Goal: Information Seeking & Learning: Learn about a topic

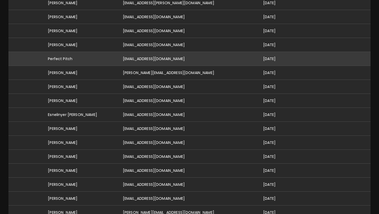
scroll to position [90, 0]
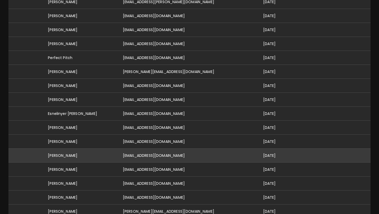
click at [83, 149] on td "[PERSON_NAME]" at bounding box center [81, 156] width 75 height 14
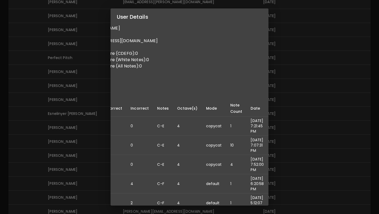
scroll to position [0, 0]
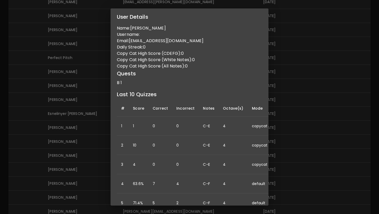
click at [66, 61] on div "User Details Name: Sarah Simonak Username: Email: sarahsimonak@gmail.com Daily …" at bounding box center [189, 107] width 379 height 214
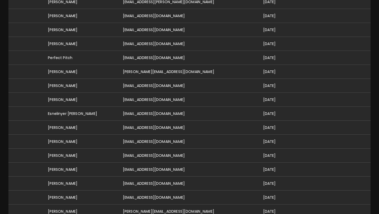
scroll to position [0, 0]
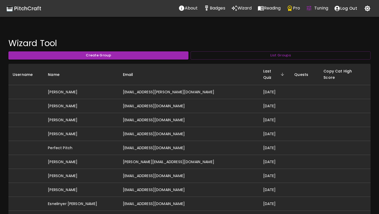
click at [37, 8] on div "🎹 PitchCraft" at bounding box center [23, 8] width 35 height 8
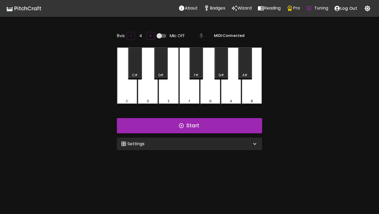
click at [153, 146] on div "🎛️ Settings" at bounding box center [186, 144] width 131 height 6
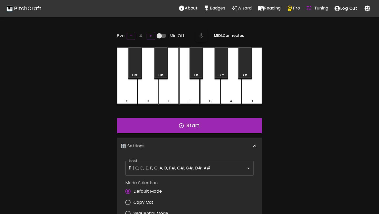
scroll to position [2, 0]
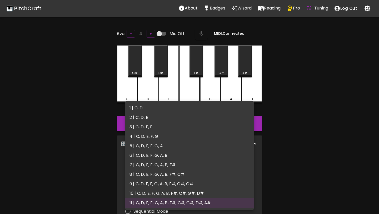
click at [159, 170] on body "🎹 PitchCraft About Badges Wizard Reading Pro Tuning Log Out 8va – 4 + Mic Off M…" at bounding box center [189, 174] width 379 height 348
click at [80, 135] on div at bounding box center [189, 107] width 379 height 214
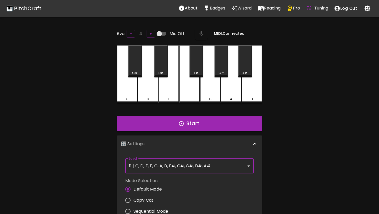
click at [153, 171] on body "🎹 PitchCraft About Badges Wizard Reading Pro Tuning Log Out 8va – 4 + Mic Off M…" at bounding box center [189, 174] width 379 height 348
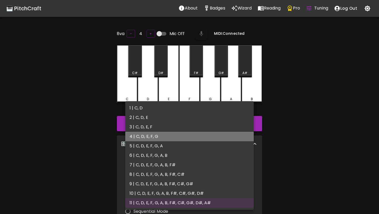
click at [147, 138] on li "4 | C, D, E, F, G" at bounding box center [189, 136] width 129 height 9
type input "7"
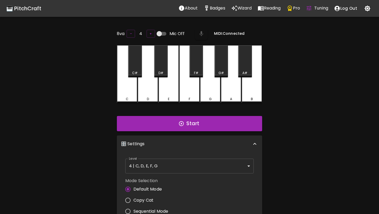
click at [146, 200] on span "Copy Cat" at bounding box center [144, 200] width 20 height 6
click at [134, 200] on input "Copy Cat" at bounding box center [127, 200] width 11 height 11
radio input "true"
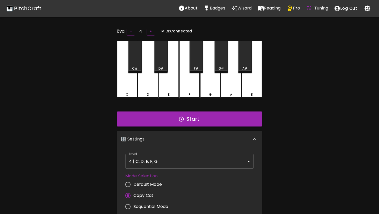
scroll to position [0, 0]
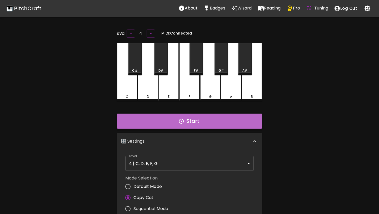
click at [183, 119] on icon "button" at bounding box center [181, 121] width 5 height 5
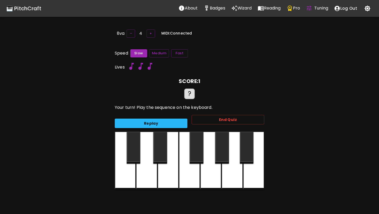
click at [179, 121] on button "Replay" at bounding box center [151, 124] width 73 height 10
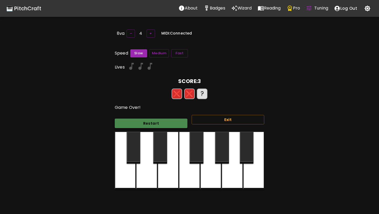
click at [180, 122] on button "Restart" at bounding box center [151, 124] width 73 height 10
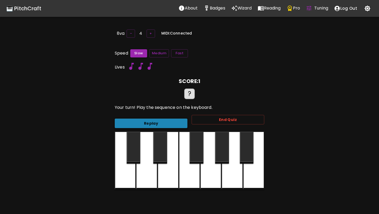
click at [181, 123] on button "Replay" at bounding box center [151, 124] width 73 height 10
click at [161, 123] on button "Replay" at bounding box center [151, 124] width 73 height 10
click at [169, 125] on button "Replay" at bounding box center [151, 124] width 73 height 10
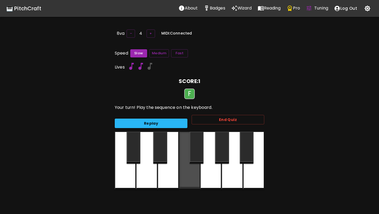
click at [189, 171] on div at bounding box center [189, 160] width 21 height 57
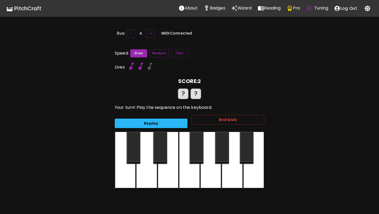
click at [189, 171] on div at bounding box center [189, 161] width 21 height 58
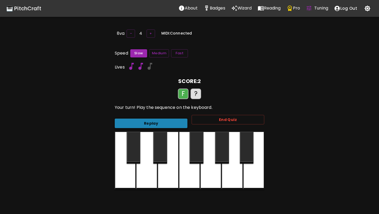
click at [165, 124] on button "Replay" at bounding box center [151, 124] width 73 height 10
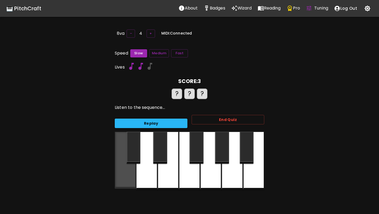
click at [126, 170] on div at bounding box center [125, 160] width 21 height 57
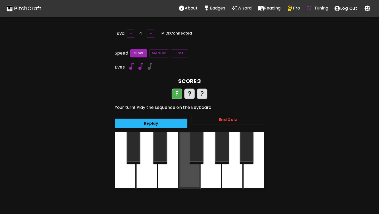
click at [193, 178] on div at bounding box center [189, 160] width 21 height 57
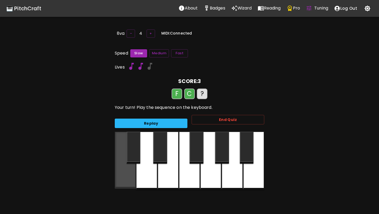
click at [121, 180] on div at bounding box center [125, 160] width 21 height 57
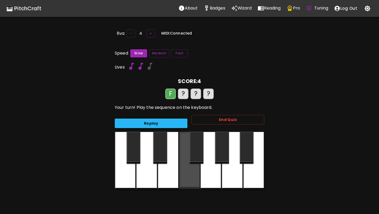
click at [186, 175] on div at bounding box center [189, 160] width 21 height 57
click at [119, 180] on div at bounding box center [125, 161] width 21 height 58
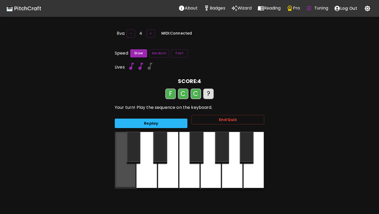
click at [119, 180] on div at bounding box center [125, 160] width 21 height 57
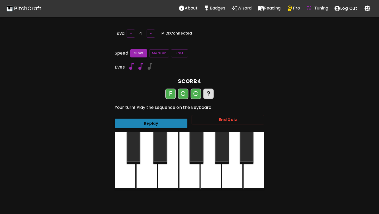
click at [138, 122] on button "Replay" at bounding box center [151, 124] width 73 height 10
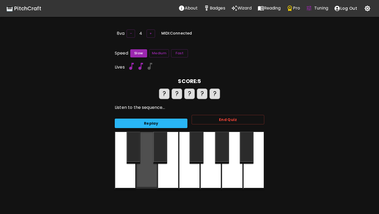
click at [151, 169] on div at bounding box center [146, 160] width 21 height 57
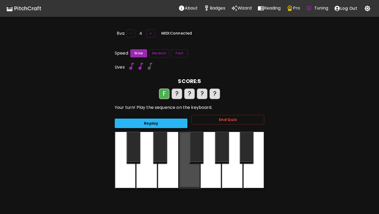
click at [188, 177] on div at bounding box center [189, 160] width 21 height 57
click at [124, 177] on div at bounding box center [125, 161] width 21 height 58
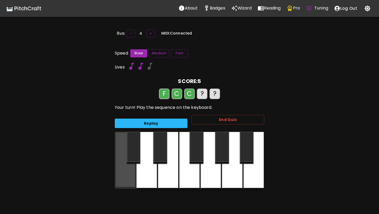
click at [124, 177] on div at bounding box center [125, 160] width 21 height 57
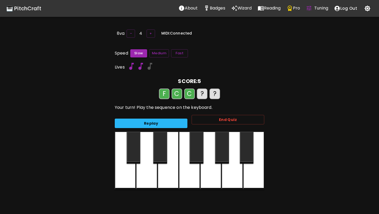
click at [151, 180] on div at bounding box center [146, 161] width 21 height 58
click at [212, 171] on div at bounding box center [210, 161] width 21 height 58
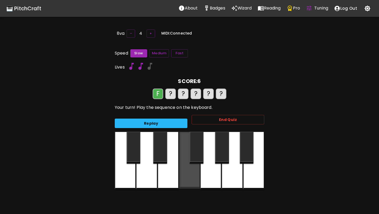
click at [187, 178] on div at bounding box center [189, 160] width 21 height 57
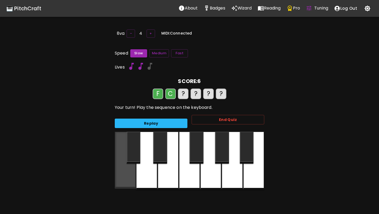
click at [119, 178] on div at bounding box center [125, 160] width 21 height 57
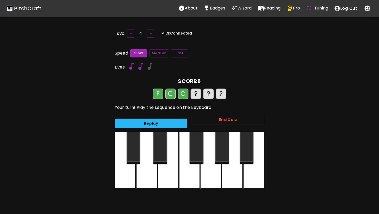
click at [152, 174] on div at bounding box center [146, 161] width 21 height 58
click at [212, 173] on div at bounding box center [210, 161] width 21 height 58
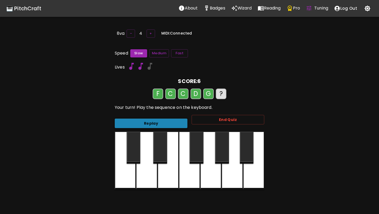
click at [167, 122] on button "Replay" at bounding box center [151, 124] width 73 height 10
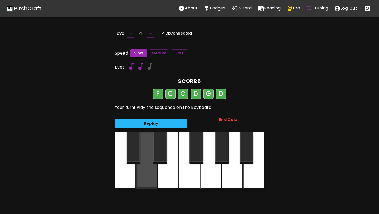
click at [148, 166] on div at bounding box center [146, 160] width 21 height 57
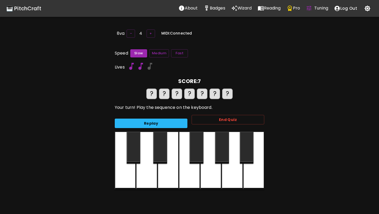
click at [185, 178] on div at bounding box center [189, 161] width 21 height 58
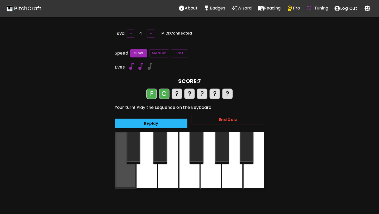
click at [124, 177] on div at bounding box center [125, 160] width 21 height 57
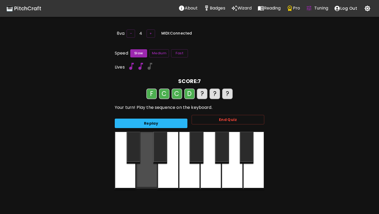
click at [148, 173] on div at bounding box center [146, 160] width 21 height 57
click at [207, 176] on div at bounding box center [210, 161] width 21 height 58
click at [149, 174] on div at bounding box center [146, 160] width 21 height 57
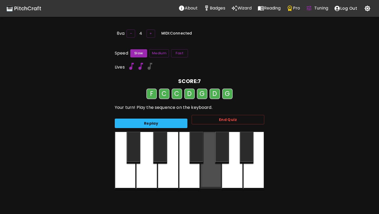
click at [212, 175] on div at bounding box center [210, 160] width 21 height 57
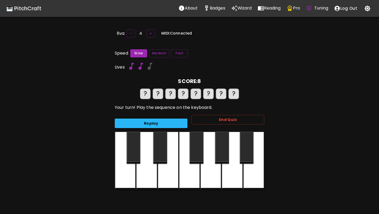
click at [190, 176] on div at bounding box center [189, 161] width 21 height 58
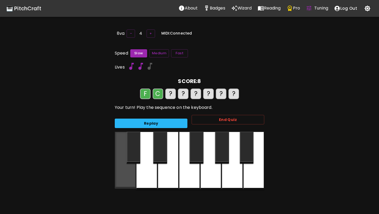
click at [126, 179] on div at bounding box center [125, 160] width 21 height 57
click at [126, 178] on div at bounding box center [125, 160] width 21 height 57
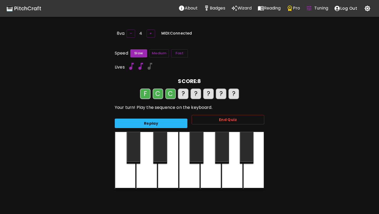
click at [143, 179] on div at bounding box center [146, 161] width 21 height 58
click at [212, 176] on div at bounding box center [210, 161] width 21 height 58
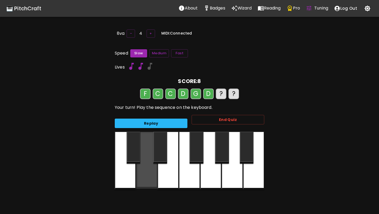
click at [150, 174] on div at bounding box center [146, 160] width 21 height 57
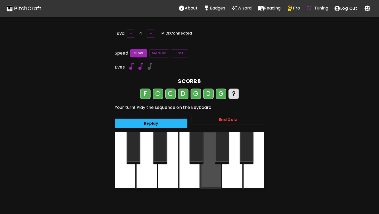
click at [209, 178] on div at bounding box center [210, 160] width 21 height 57
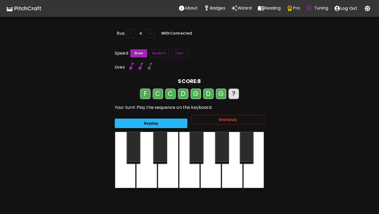
click at [155, 122] on button "Replay" at bounding box center [151, 124] width 73 height 10
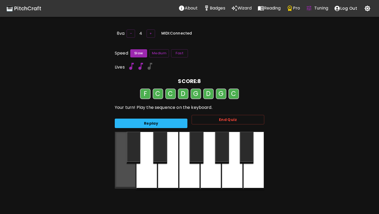
click at [123, 176] on div at bounding box center [125, 160] width 21 height 57
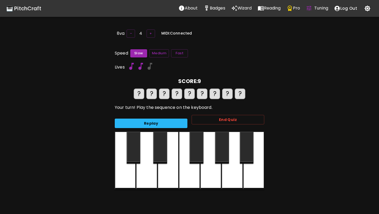
click at [189, 167] on div at bounding box center [189, 161] width 21 height 58
click at [123, 174] on div at bounding box center [125, 161] width 21 height 58
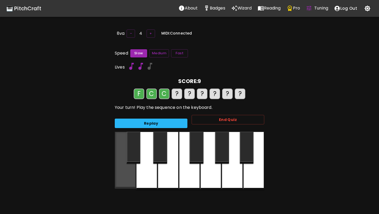
click at [123, 174] on div at bounding box center [125, 160] width 21 height 57
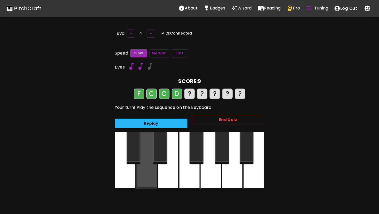
click at [151, 177] on div at bounding box center [146, 160] width 21 height 57
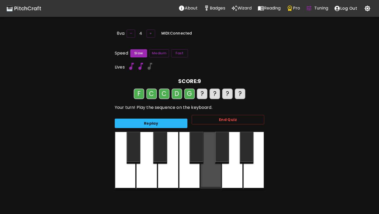
click at [214, 171] on div at bounding box center [210, 160] width 21 height 57
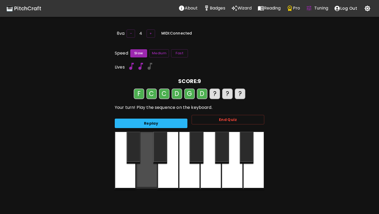
click at [143, 174] on div at bounding box center [146, 160] width 21 height 57
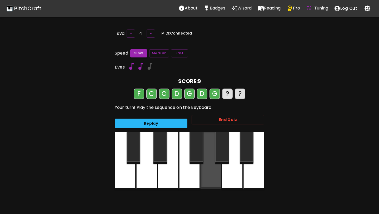
click at [209, 177] on div at bounding box center [210, 160] width 21 height 57
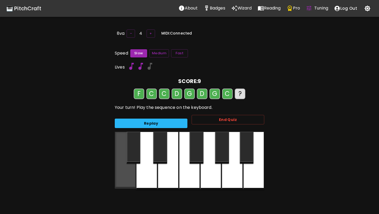
click at [126, 177] on div at bounding box center [125, 160] width 21 height 57
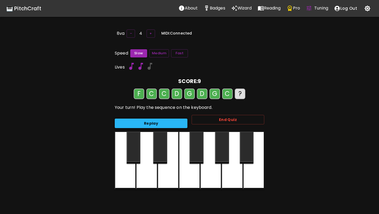
click at [145, 122] on button "Replay" at bounding box center [151, 124] width 73 height 10
click at [127, 120] on button "Replay" at bounding box center [151, 124] width 73 height 10
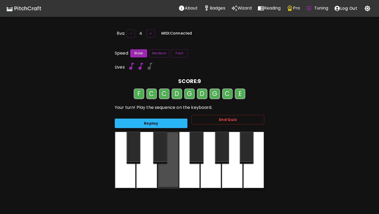
click at [173, 176] on div at bounding box center [168, 160] width 21 height 57
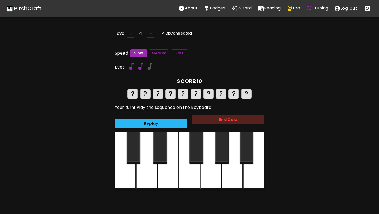
click at [224, 118] on button "End Quiz" at bounding box center [228, 120] width 73 height 10
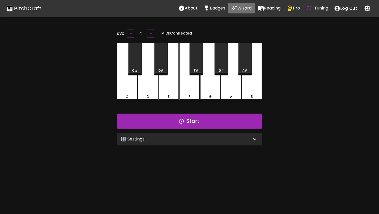
click at [249, 8] on p "Wizard" at bounding box center [245, 8] width 14 height 6
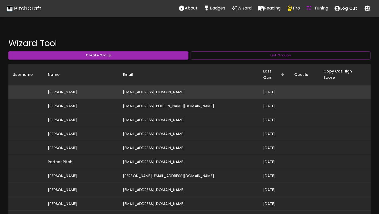
click at [90, 85] on td "Madhavi Gavirneni" at bounding box center [81, 92] width 75 height 14
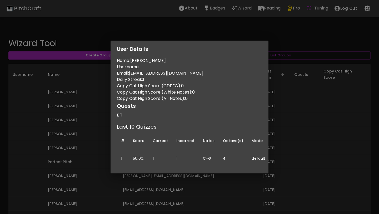
click at [80, 146] on div "User Details Name: Madhavi Gavirneni Username: Email: mgavirneni@gmail.com Dail…" at bounding box center [189, 107] width 379 height 214
